Goal: Information Seeking & Learning: Understand process/instructions

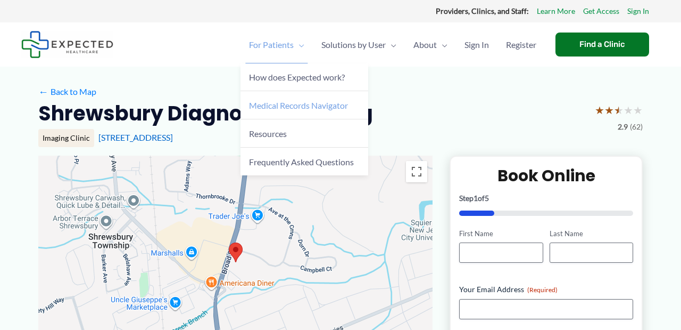
click at [299, 106] on span "Medical Records Navigator" at bounding box center [298, 105] width 99 height 10
